Goal: Find specific page/section: Find specific page/section

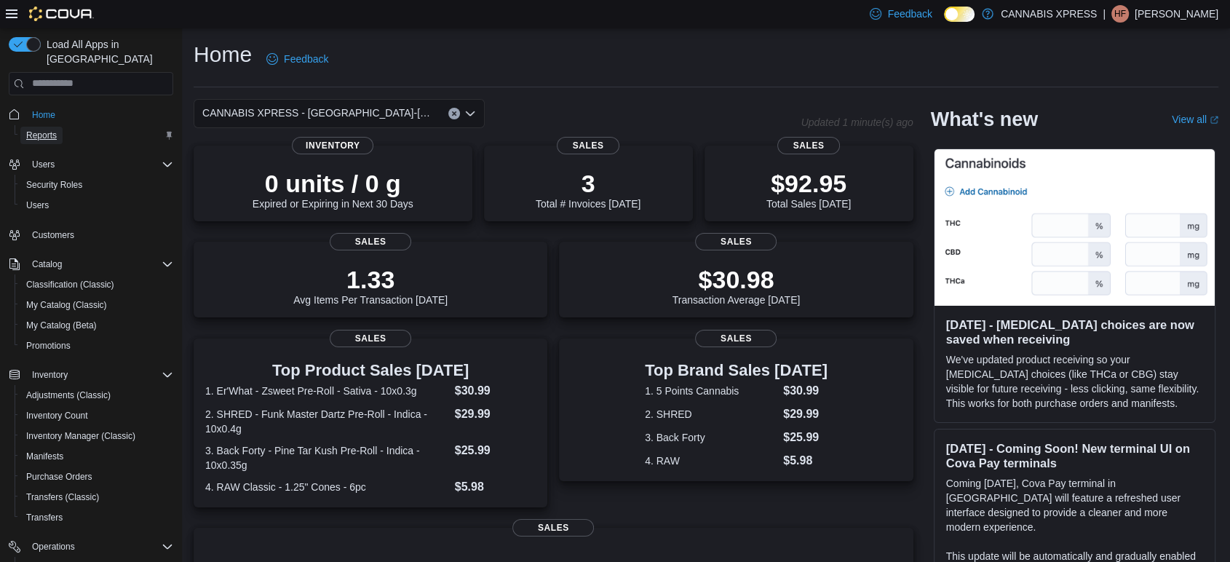
click at [33, 130] on span "Reports" at bounding box center [41, 136] width 31 height 12
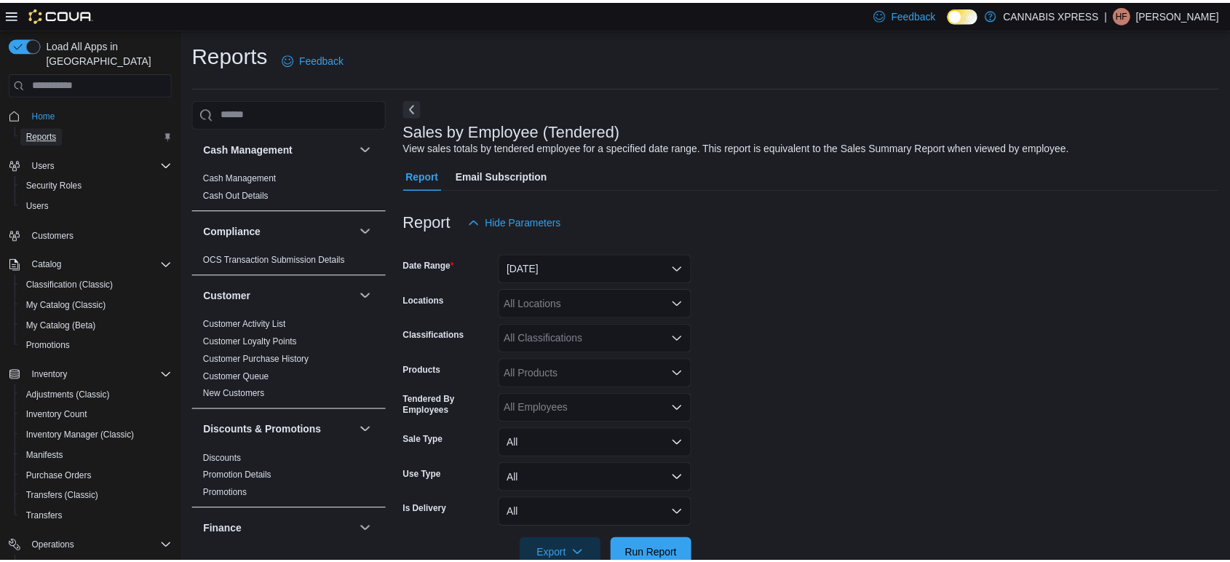
scroll to position [33, 0]
